Goal: Transaction & Acquisition: Register for event/course

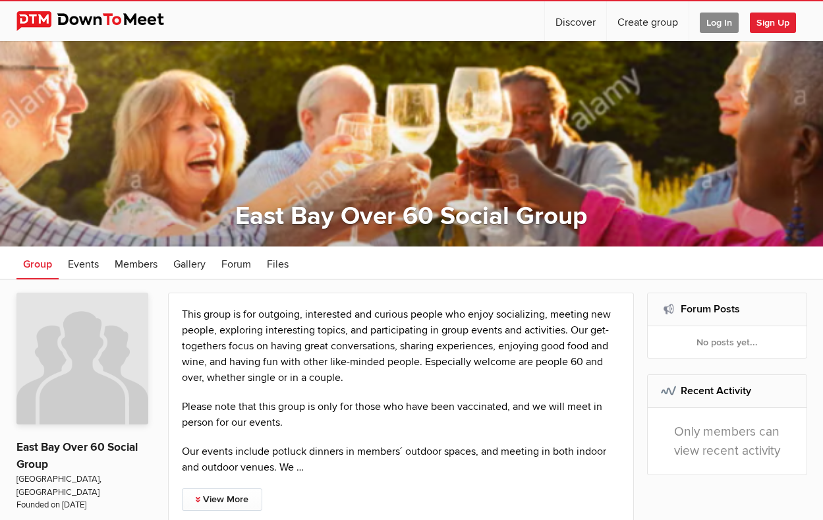
click at [720, 23] on span "Log In" at bounding box center [719, 23] width 39 height 20
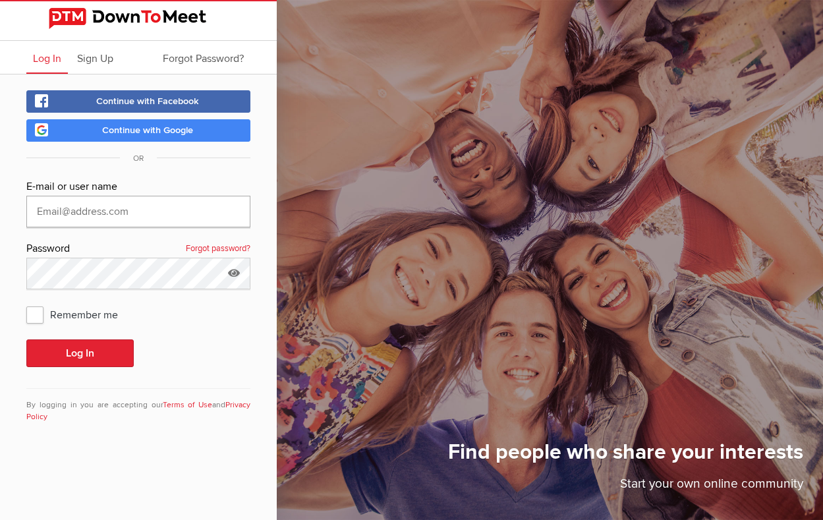
type input "[EMAIL_ADDRESS][DOMAIN_NAME]"
click at [40, 317] on span "Remember me" at bounding box center [78, 314] width 105 height 24
click at [26, 302] on input "Remember me" at bounding box center [26, 302] width 1 height 1
checkbox input "true"
click at [92, 346] on button "Log In" at bounding box center [79, 353] width 107 height 28
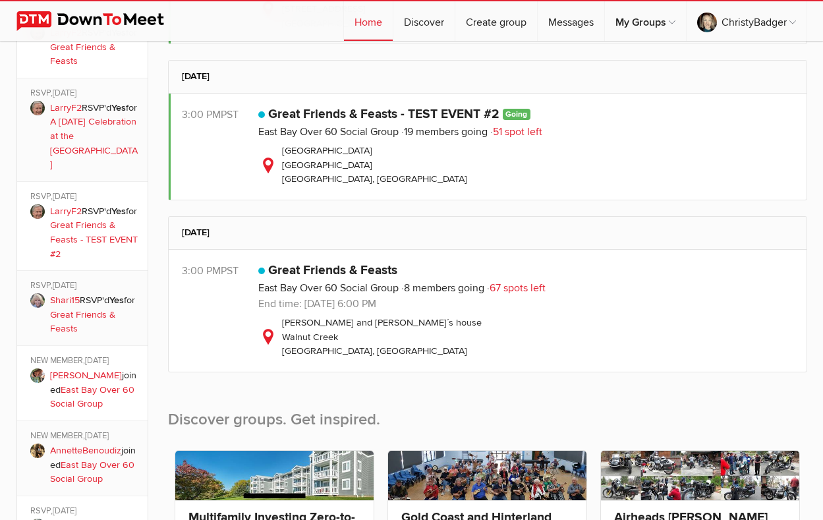
scroll to position [610, 0]
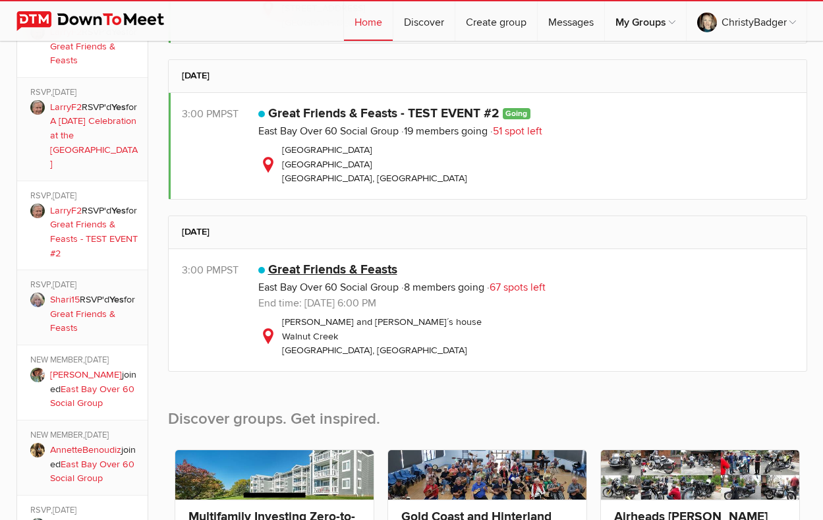
click at [375, 266] on link "Great Friends & Feasts" at bounding box center [332, 270] width 129 height 16
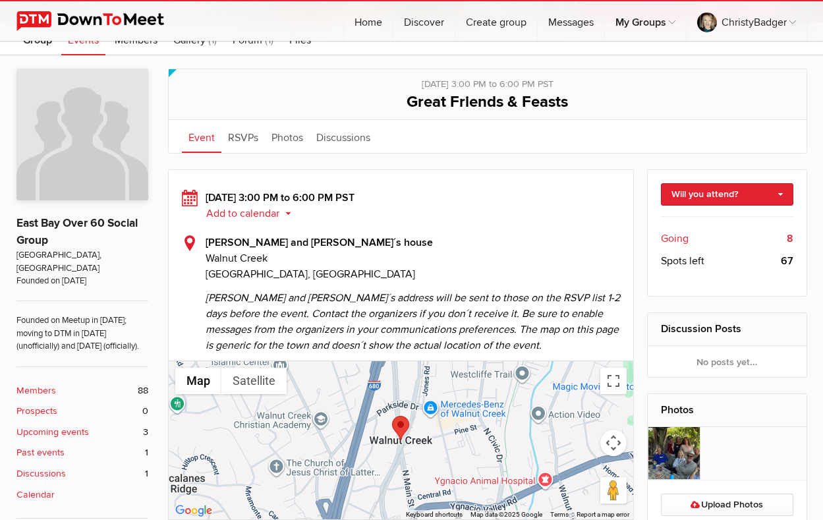
scroll to position [226, 0]
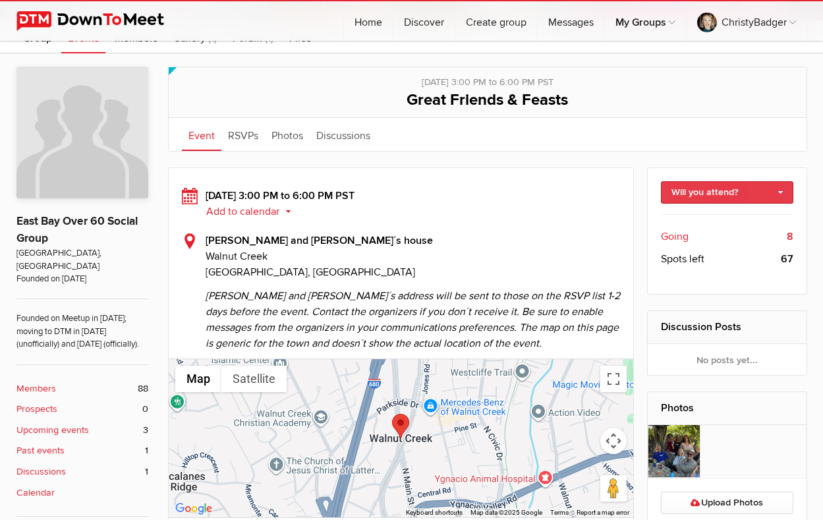
click at [783, 190] on link "Will you attend?" at bounding box center [727, 192] width 132 height 22
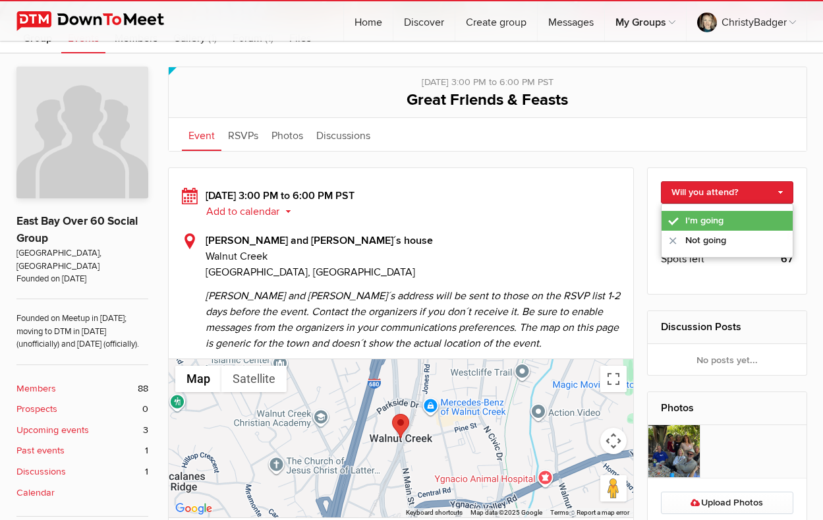
click at [716, 216] on link "I'm going" at bounding box center [727, 221] width 131 height 20
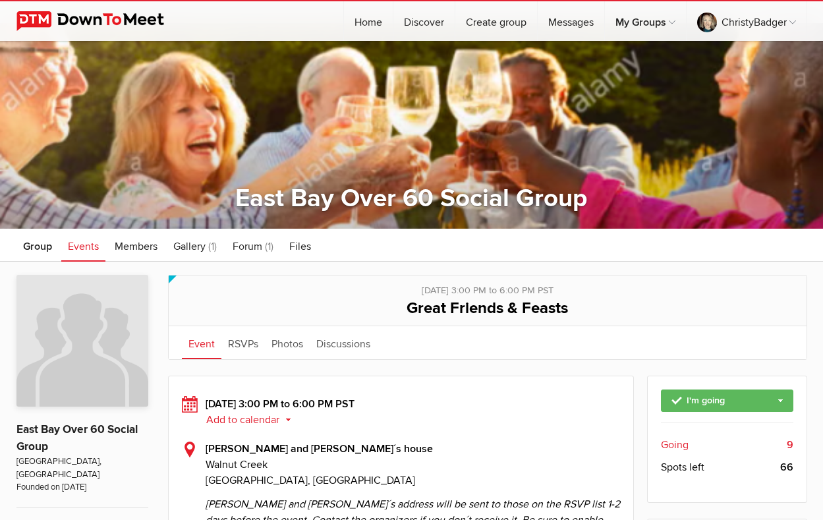
scroll to position [7, 0]
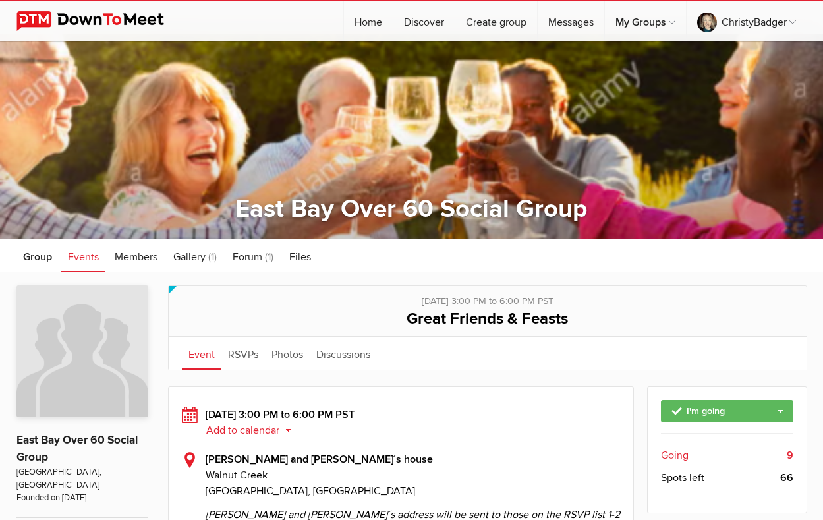
click at [85, 256] on span "Events" at bounding box center [83, 256] width 31 height 13
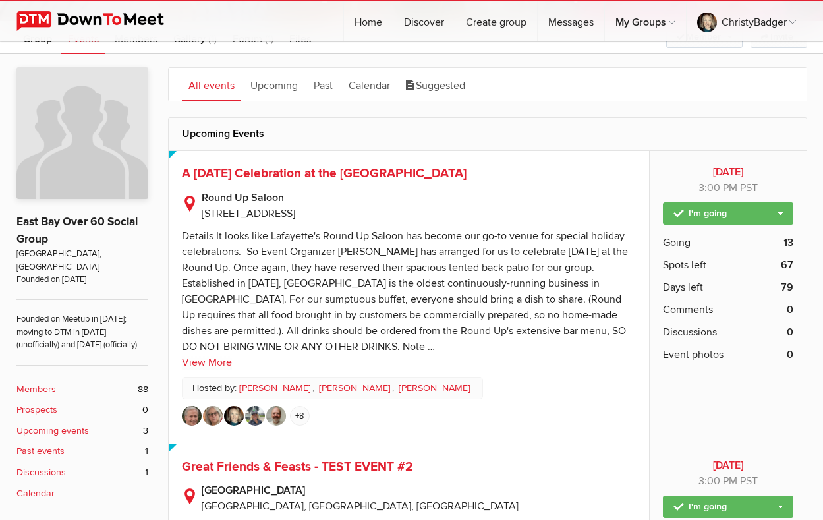
scroll to position [229, 0]
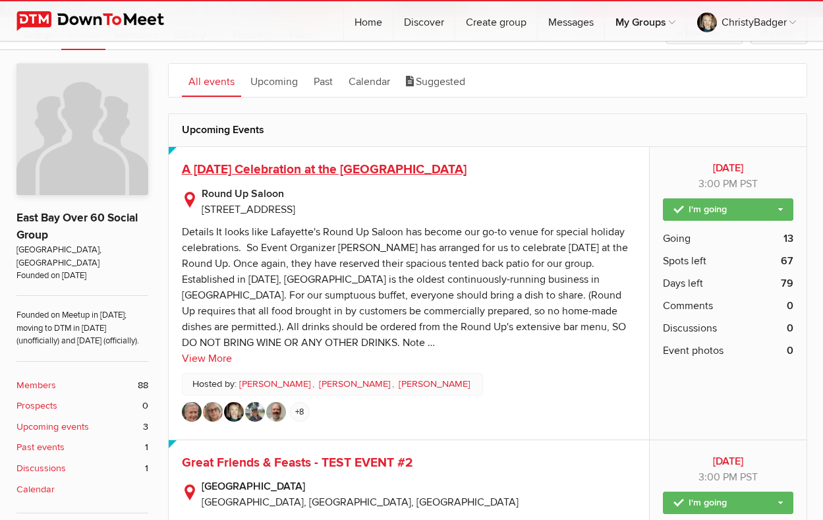
click at [444, 170] on span "A [DATE] Celebration at the [GEOGRAPHIC_DATA]" at bounding box center [324, 169] width 285 height 16
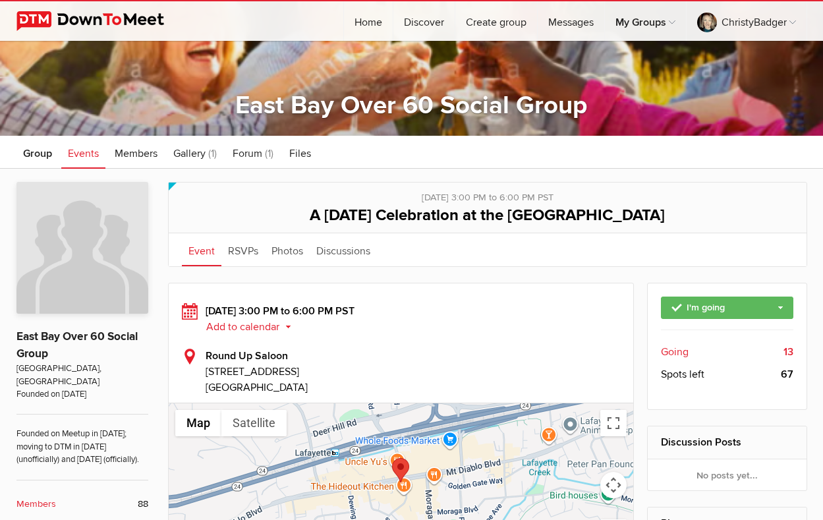
scroll to position [109, 0]
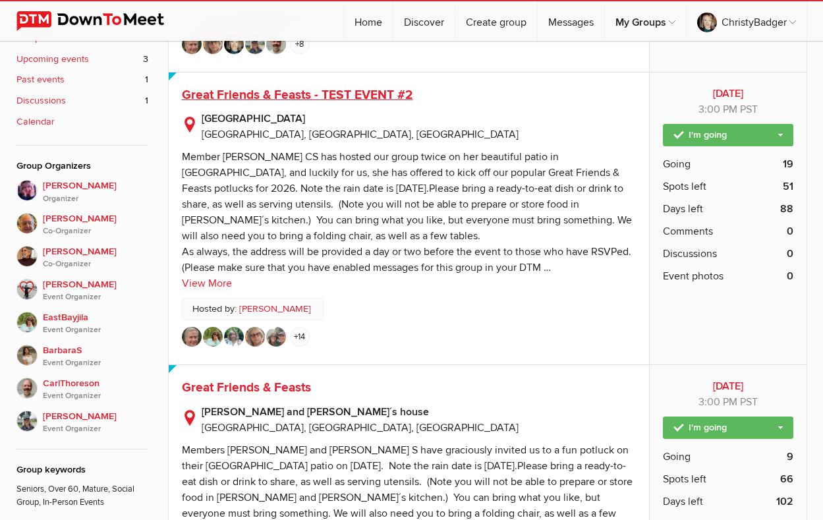
scroll to position [591, 0]
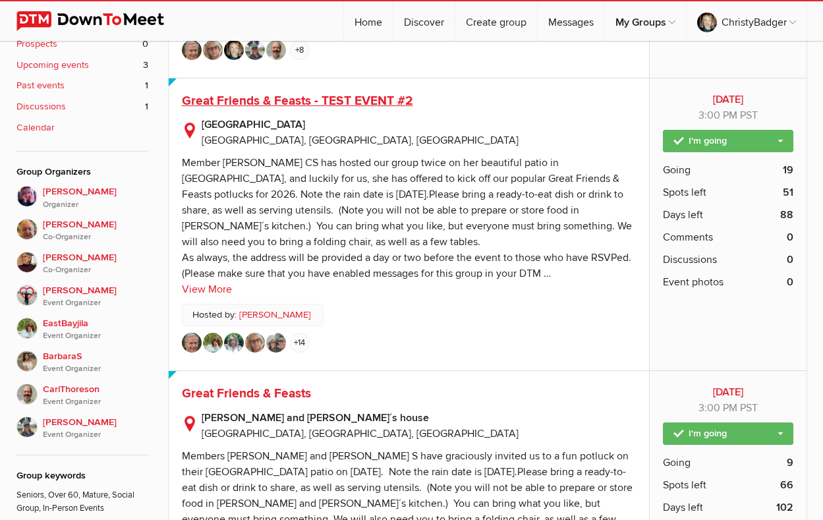
click at [376, 100] on span "Great Friends & Feasts - TEST EVENT #2" at bounding box center [297, 101] width 231 height 16
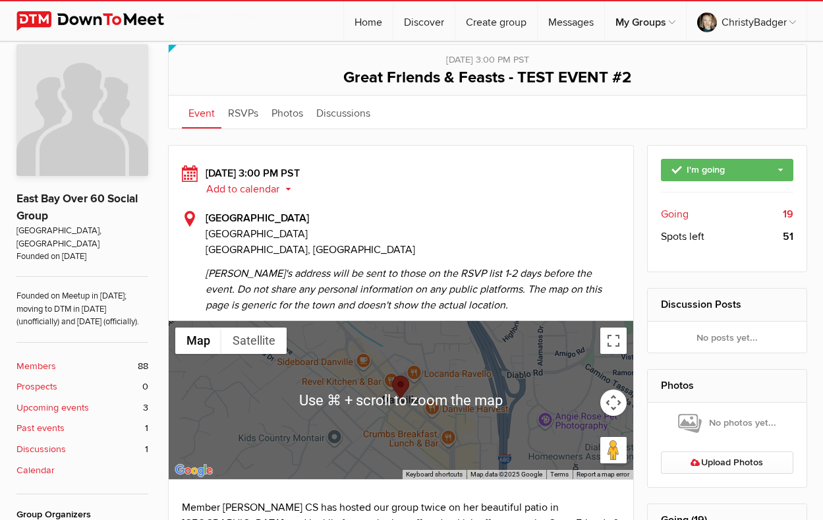
scroll to position [248, 0]
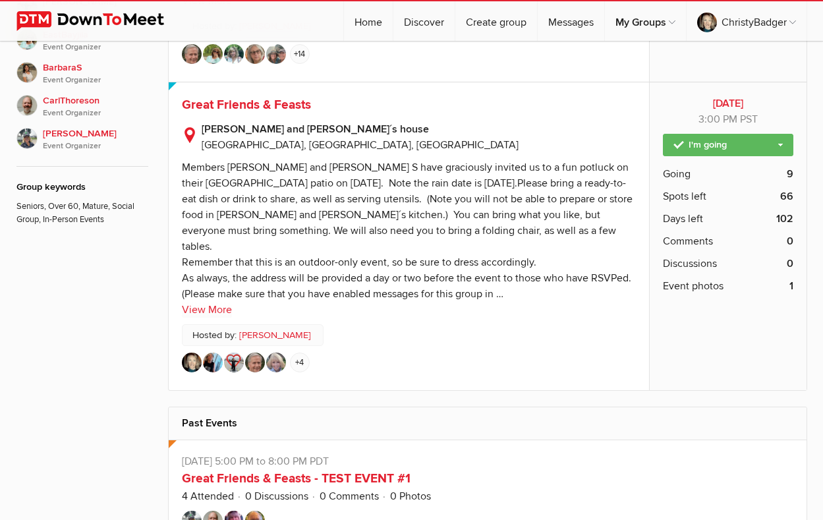
scroll to position [890, 0]
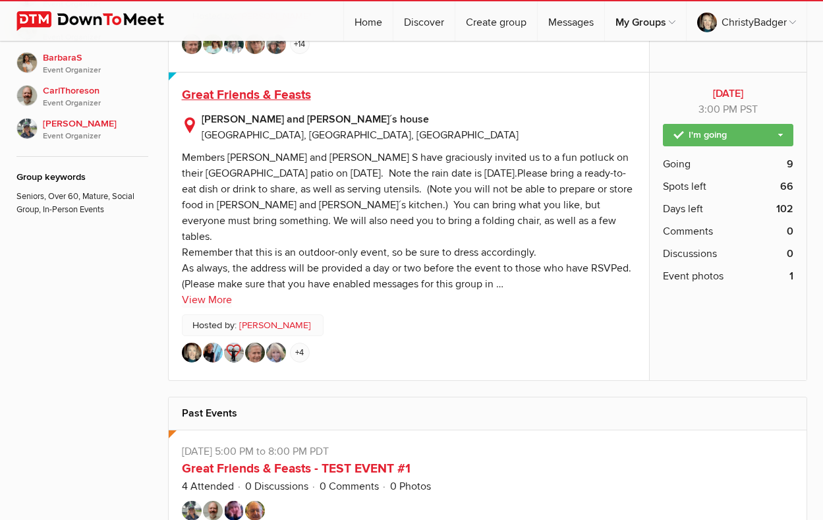
click at [282, 93] on span "Great Friends & Feasts" at bounding box center [246, 95] width 129 height 16
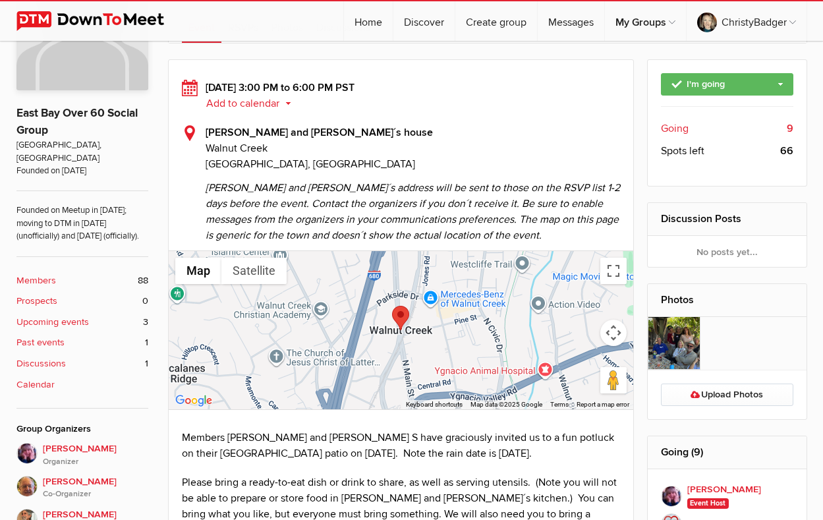
scroll to position [333, 0]
